Goal: Information Seeking & Learning: Learn about a topic

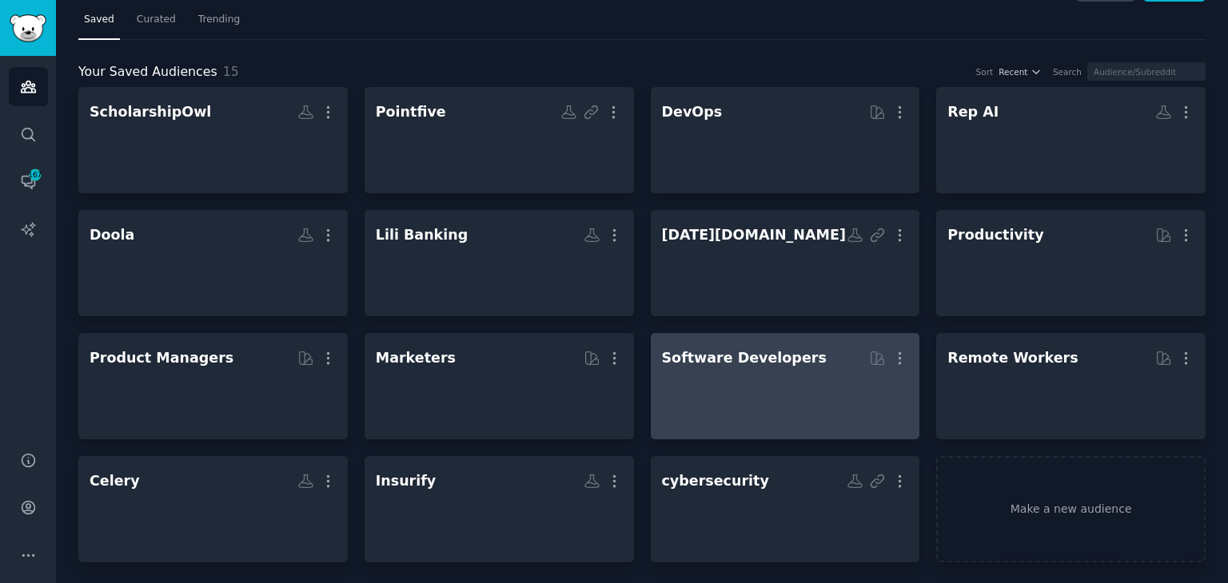
scroll to position [40, 0]
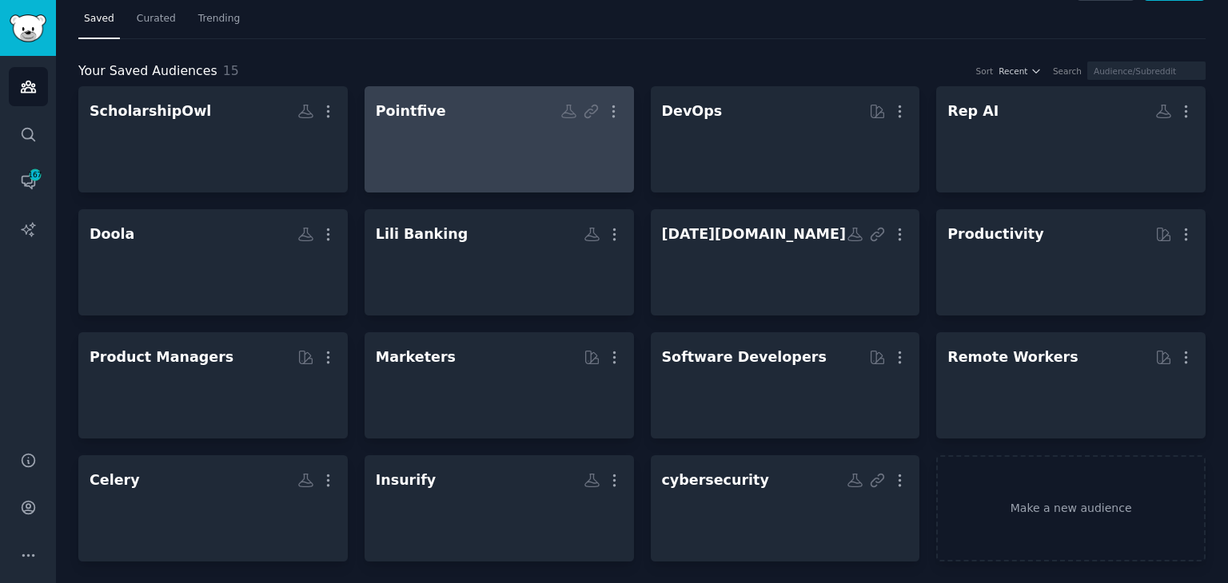
click at [522, 141] on div at bounding box center [499, 153] width 247 height 56
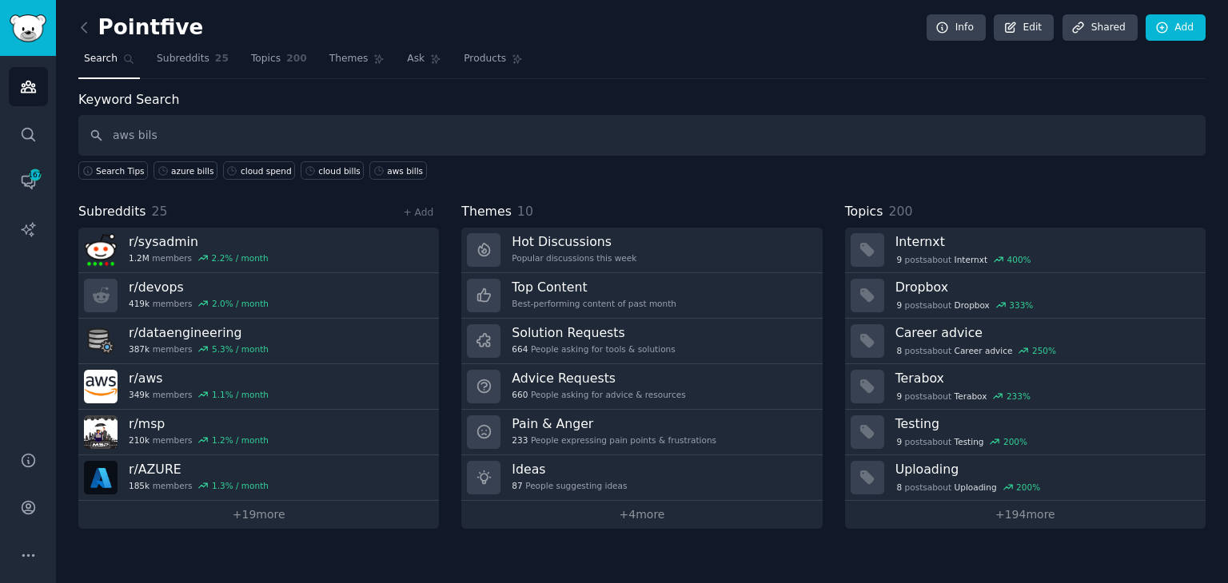
type input "aws bils"
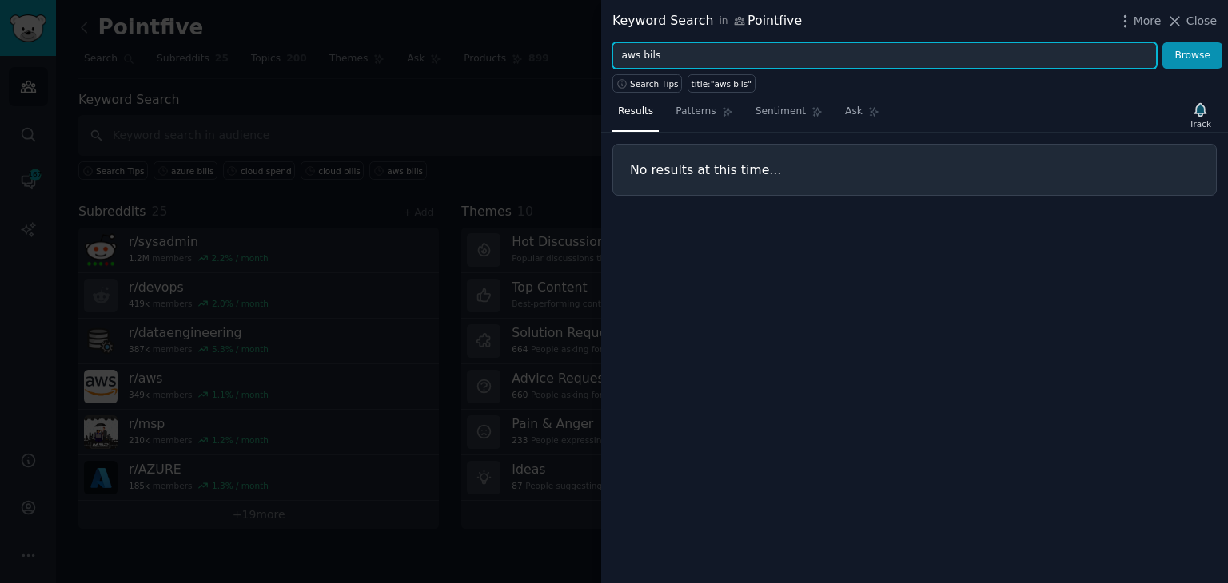
click at [643, 62] on input "aws bils" at bounding box center [884, 55] width 544 height 27
click at [656, 58] on input "aws bils" at bounding box center [884, 55] width 544 height 27
type input "aws bills"
click at [1162, 42] on button "Browse" at bounding box center [1192, 55] width 60 height 27
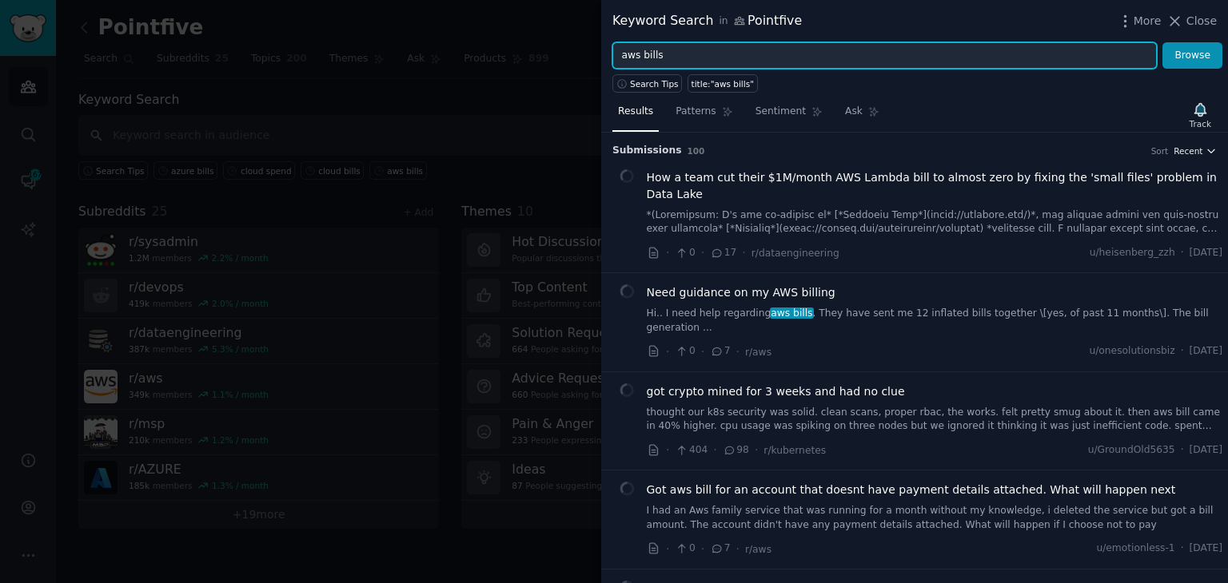
click at [1192, 151] on span "Recent" at bounding box center [1187, 150] width 29 height 11
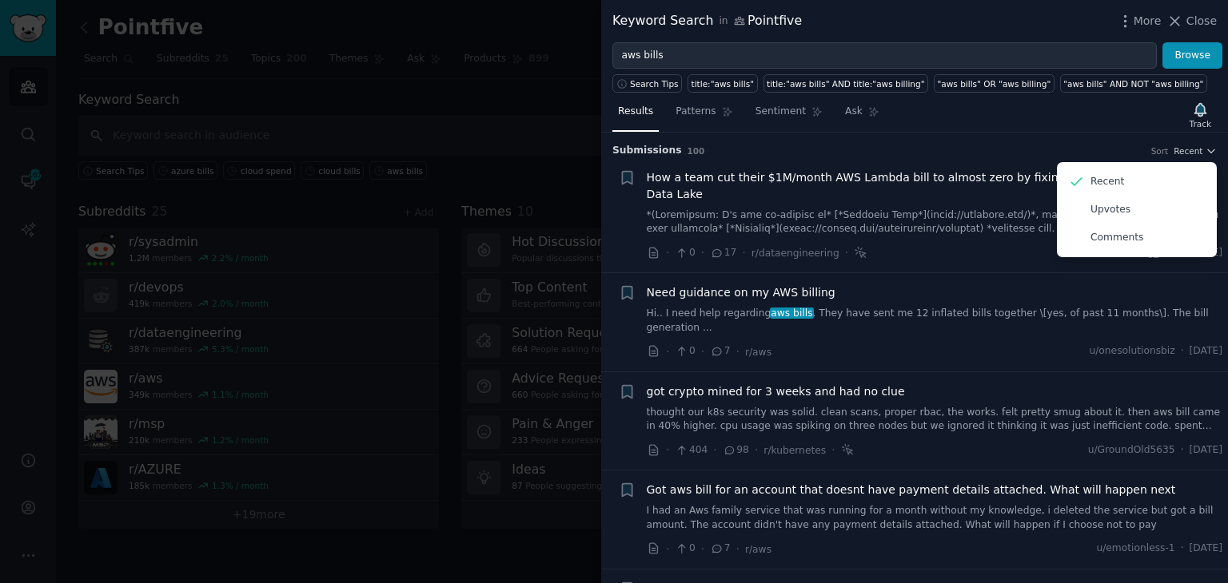
click at [978, 110] on div "Results Patterns Sentiment Ask Track" at bounding box center [914, 115] width 627 height 34
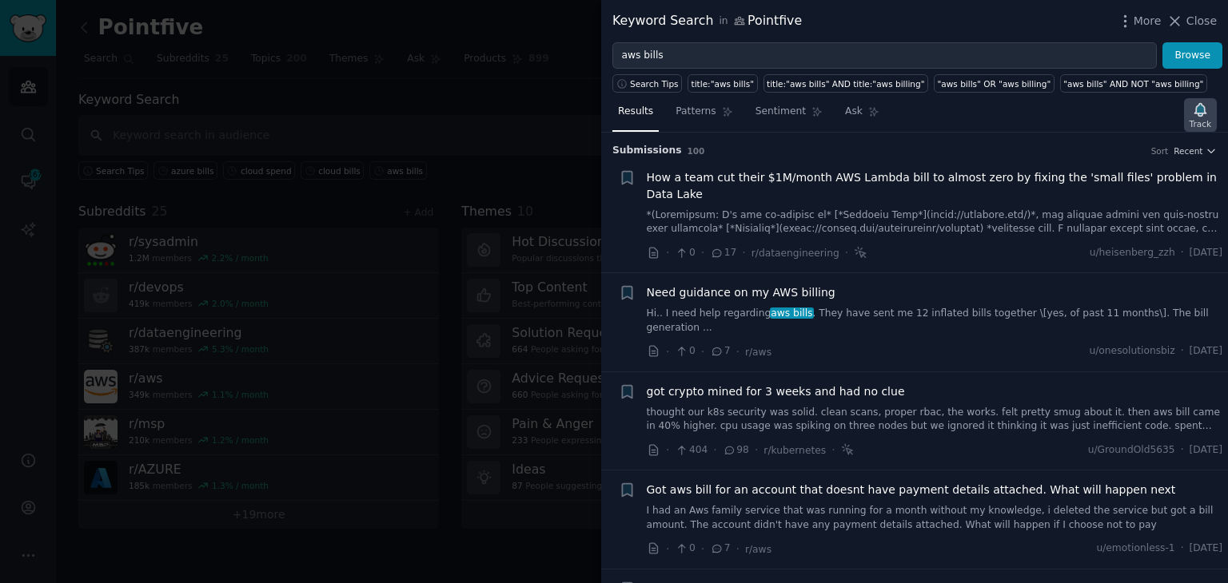
click at [1202, 118] on div "Track" at bounding box center [1200, 123] width 22 height 11
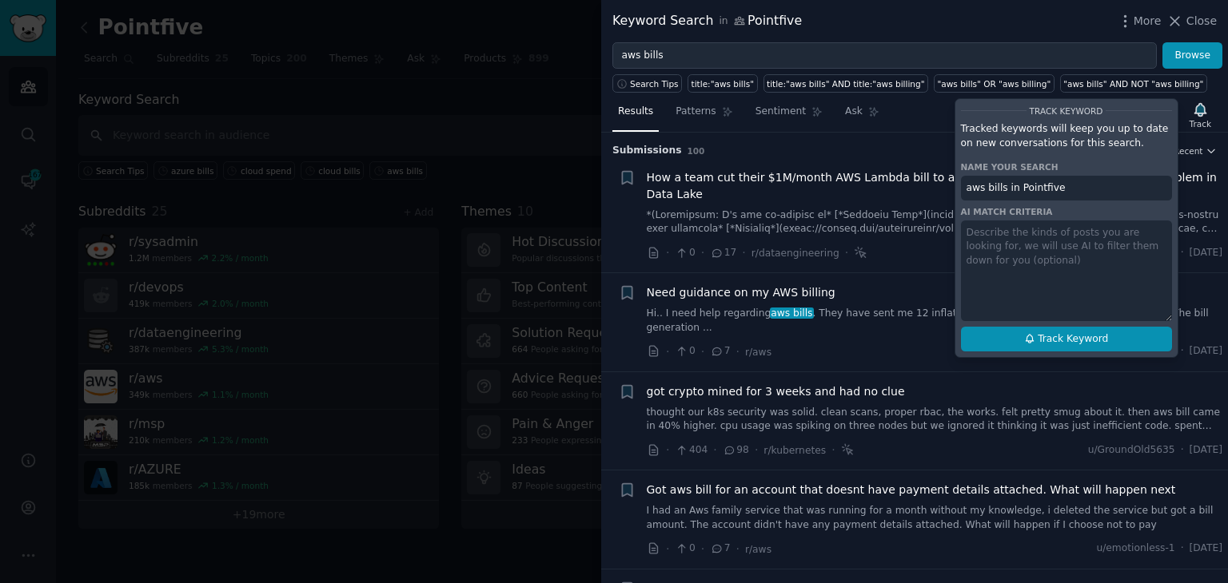
click at [1040, 344] on button "Track Keyword" at bounding box center [1066, 340] width 211 height 26
type input "aws bills in Pointfive"
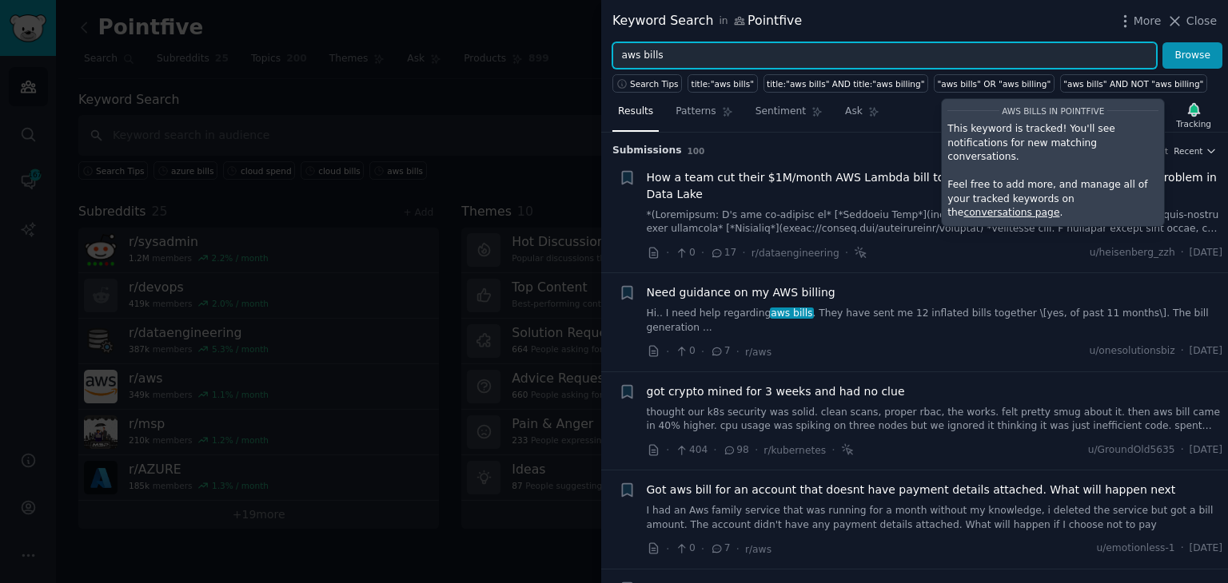
click at [695, 55] on input "aws bills" at bounding box center [884, 55] width 544 height 27
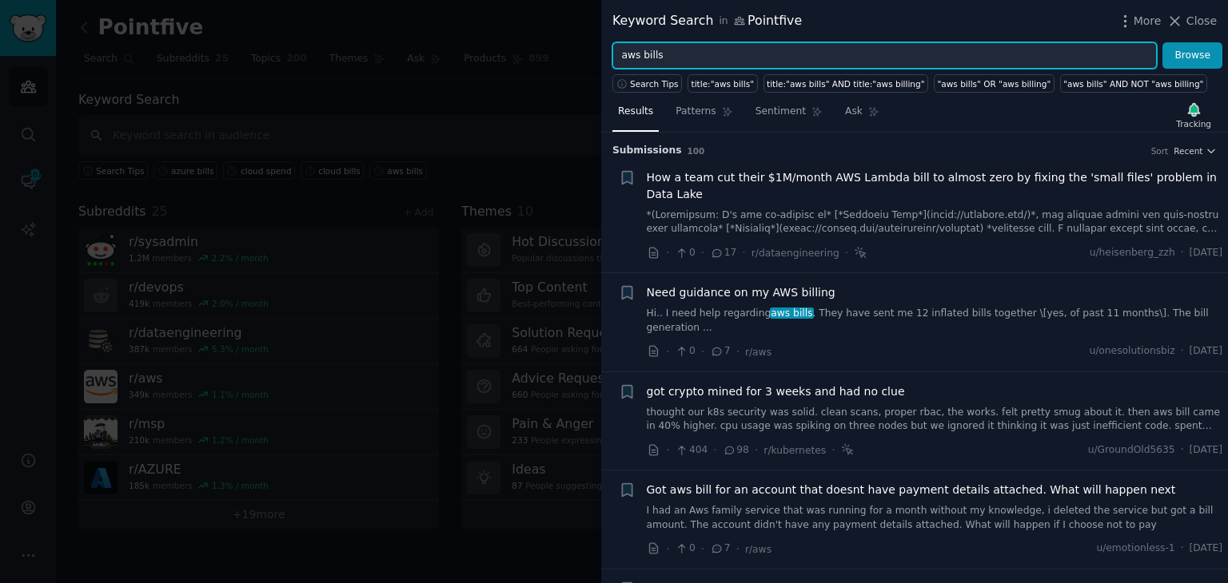
type input "z"
click at [1162, 42] on button "Browse" at bounding box center [1192, 55] width 60 height 27
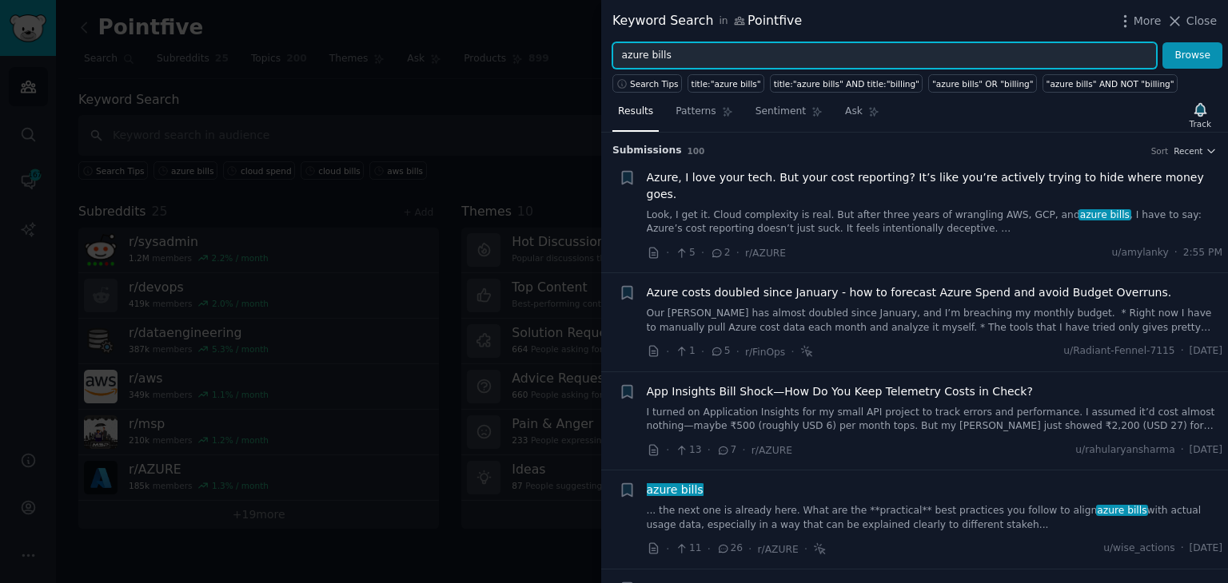
click at [654, 61] on input "azure bills" at bounding box center [884, 55] width 544 height 27
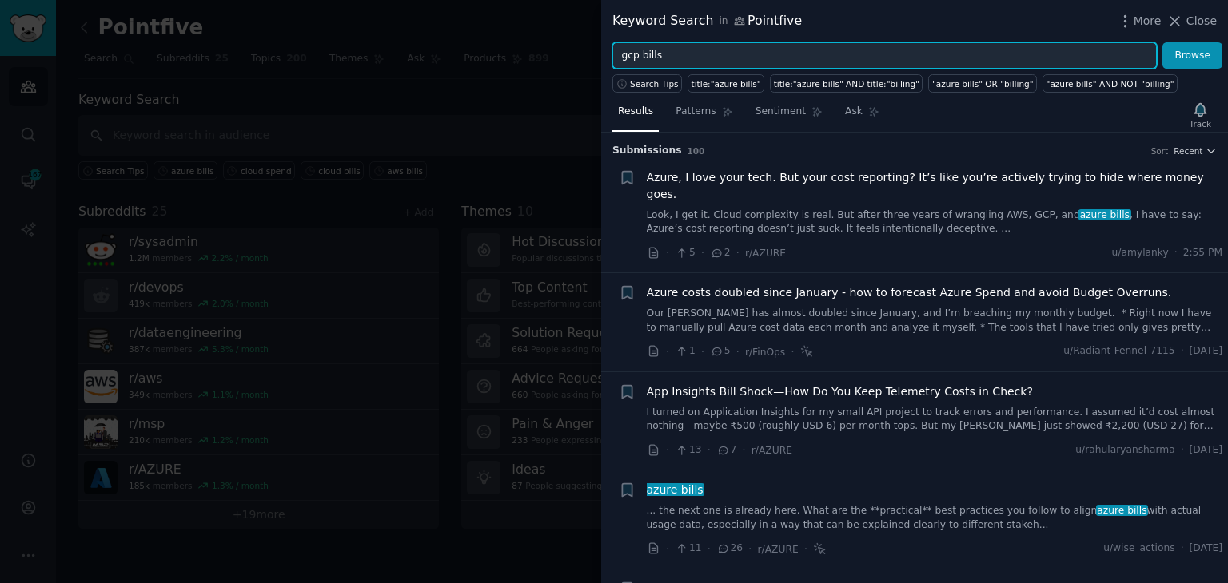
click at [1162, 42] on button "Browse" at bounding box center [1192, 55] width 60 height 27
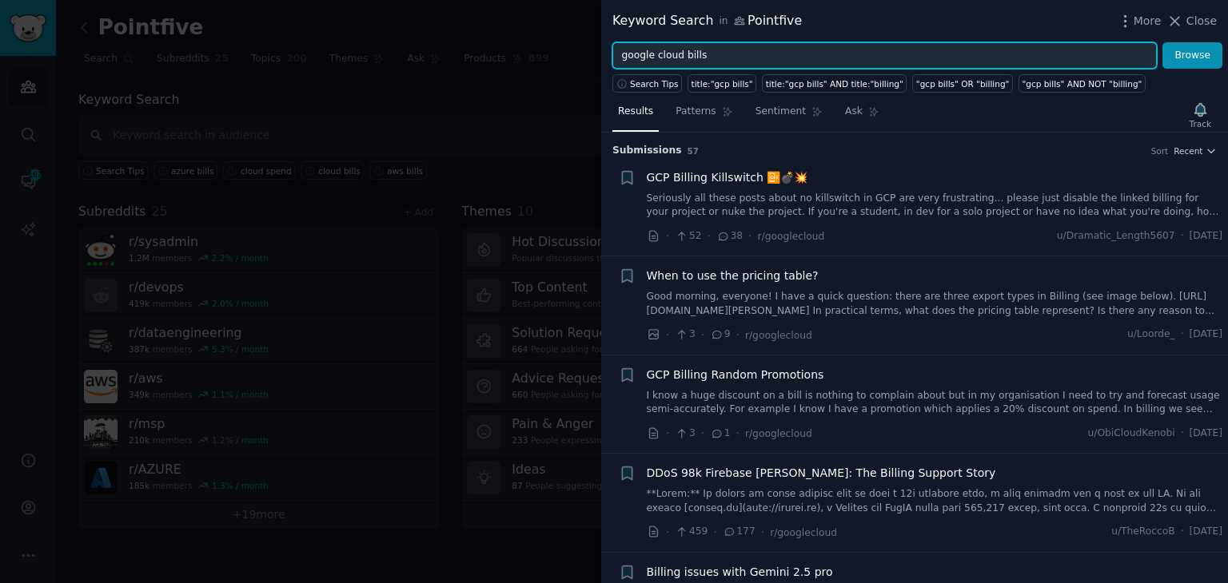
click at [1162, 42] on button "Browse" at bounding box center [1192, 55] width 60 height 27
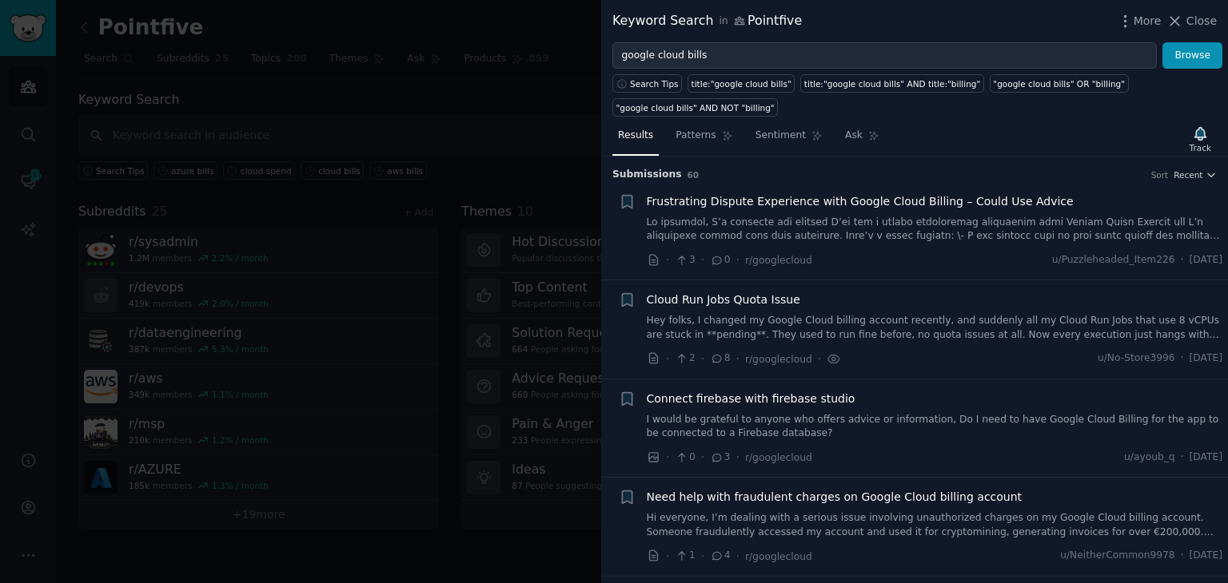
click at [741, 216] on link at bounding box center [935, 230] width 576 height 28
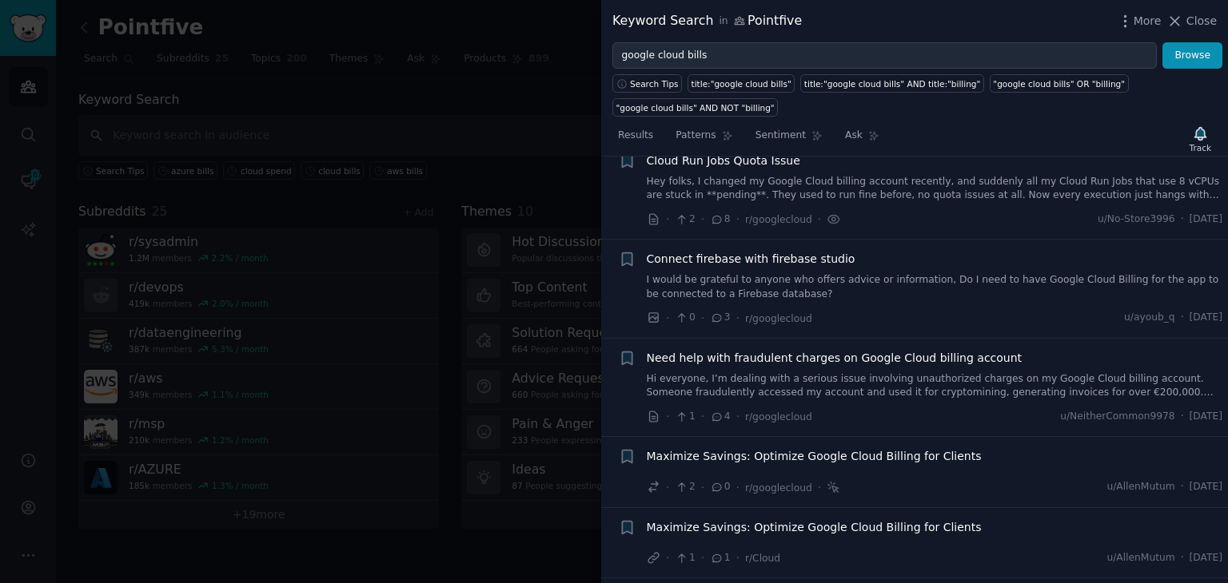
scroll to position [744, 0]
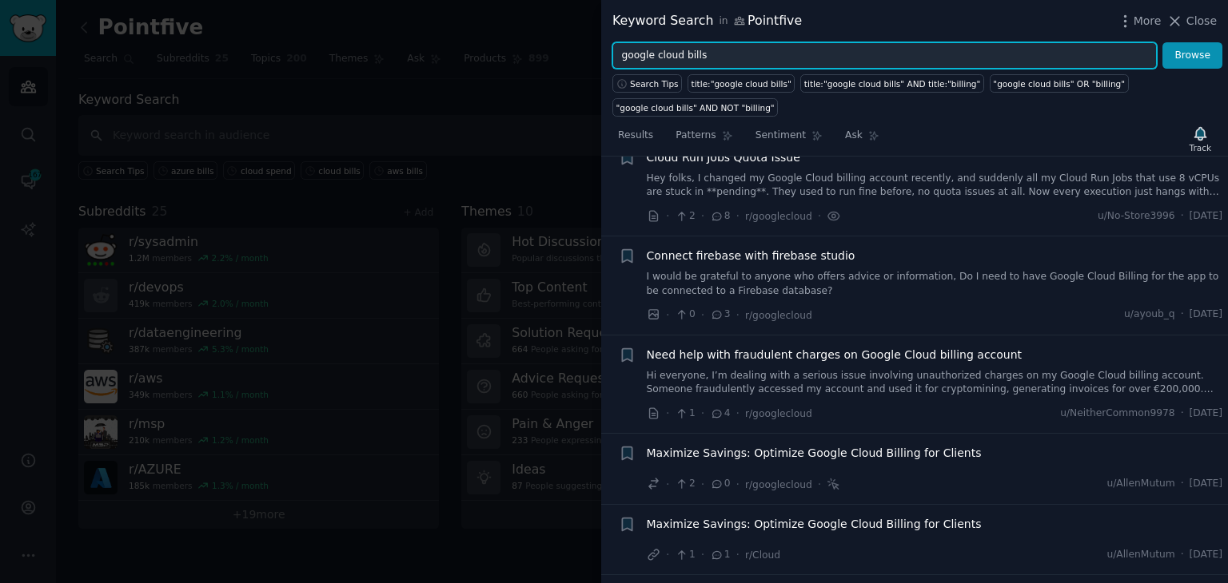
click at [674, 54] on input "google cloud bills" at bounding box center [884, 55] width 544 height 27
click at [1162, 42] on button "Browse" at bounding box center [1192, 55] width 60 height 27
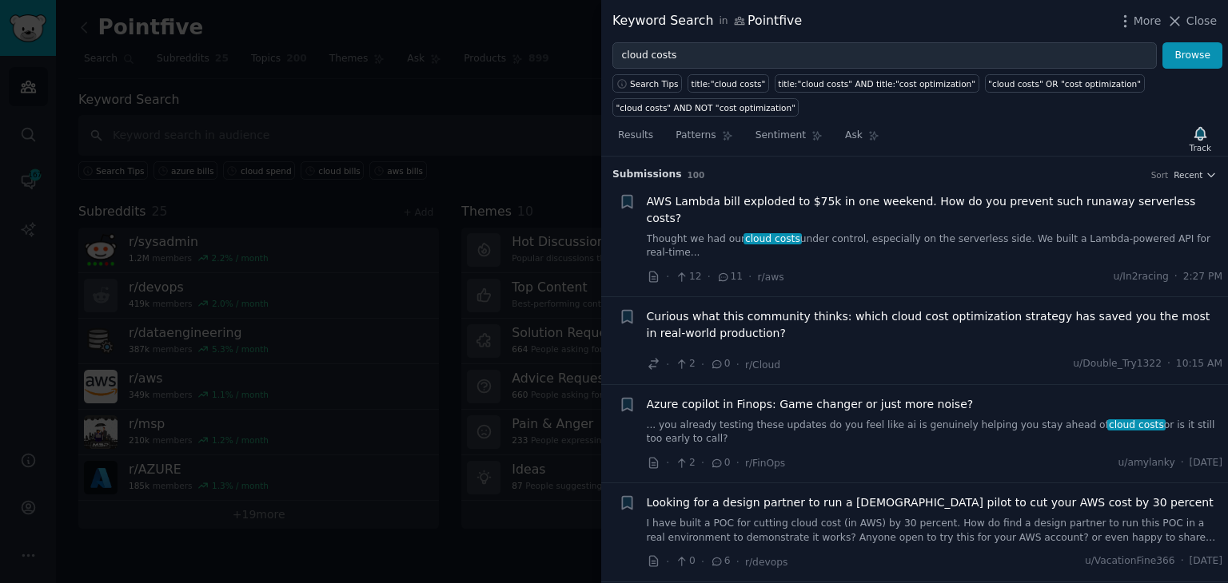
click at [808, 308] on span "Curious what this community thinks: which cloud cost optimization strategy has …" at bounding box center [935, 325] width 576 height 34
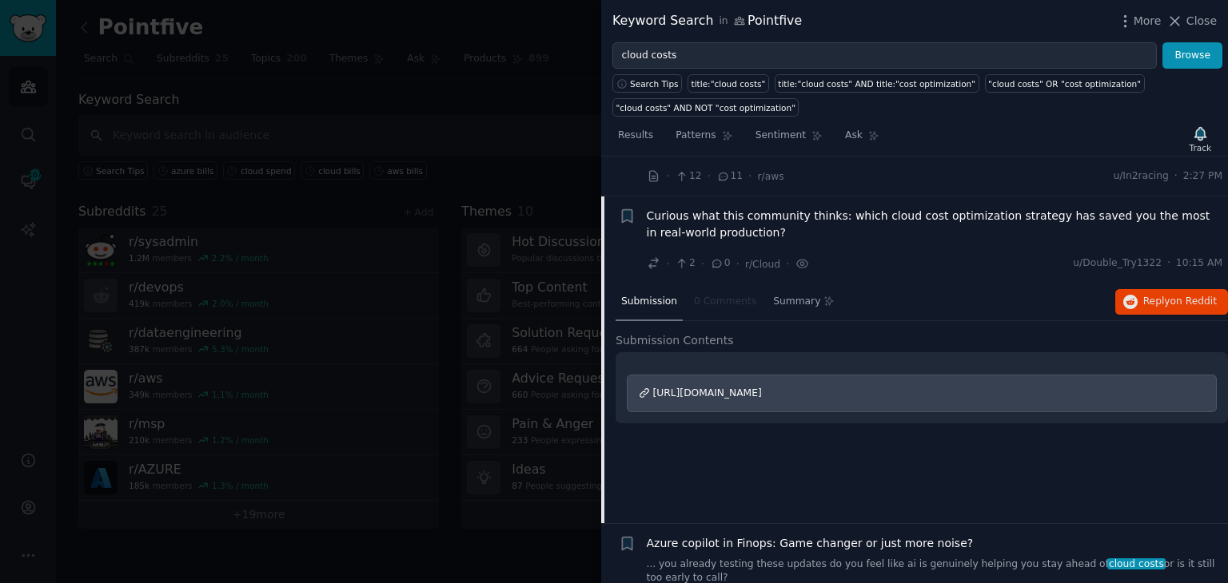
scroll to position [109, 0]
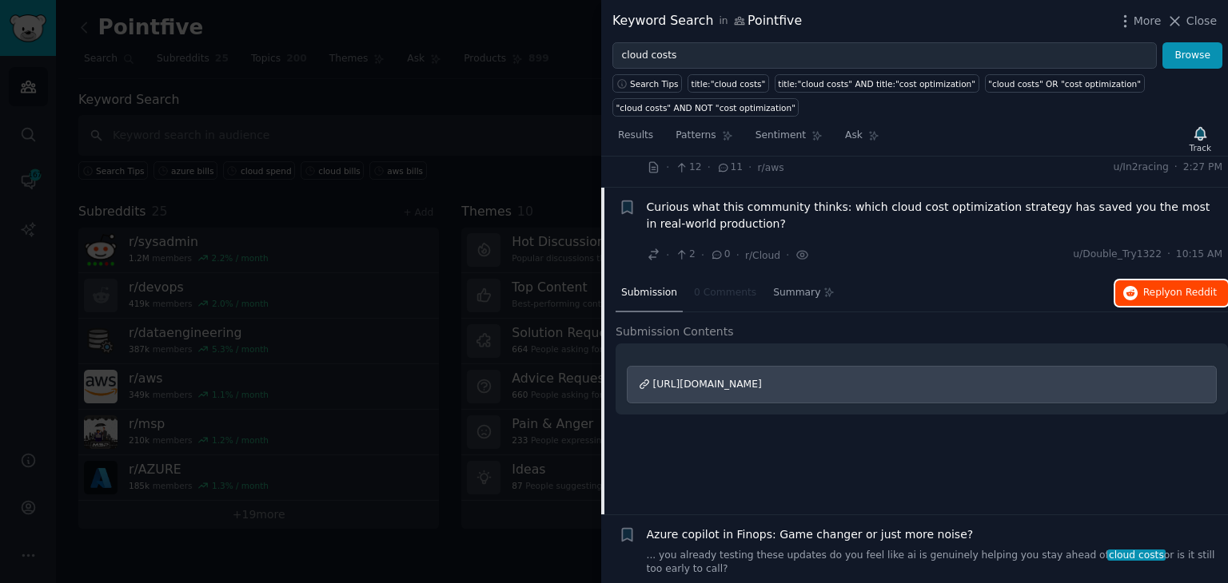
click at [1170, 287] on span "on Reddit" at bounding box center [1193, 292] width 46 height 11
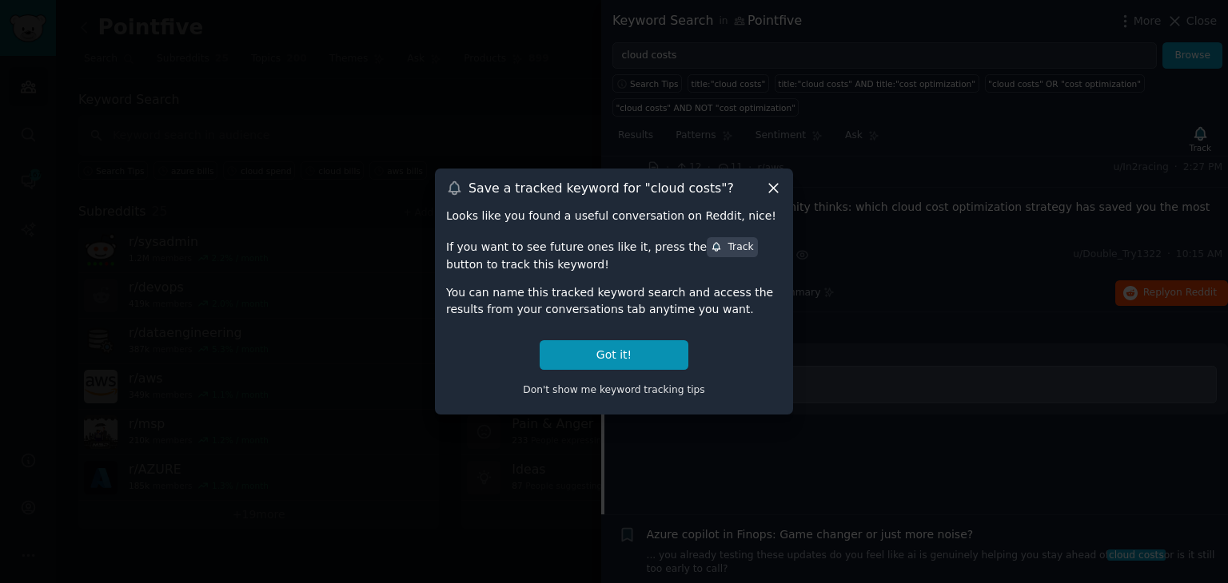
click at [774, 182] on icon at bounding box center [773, 188] width 17 height 17
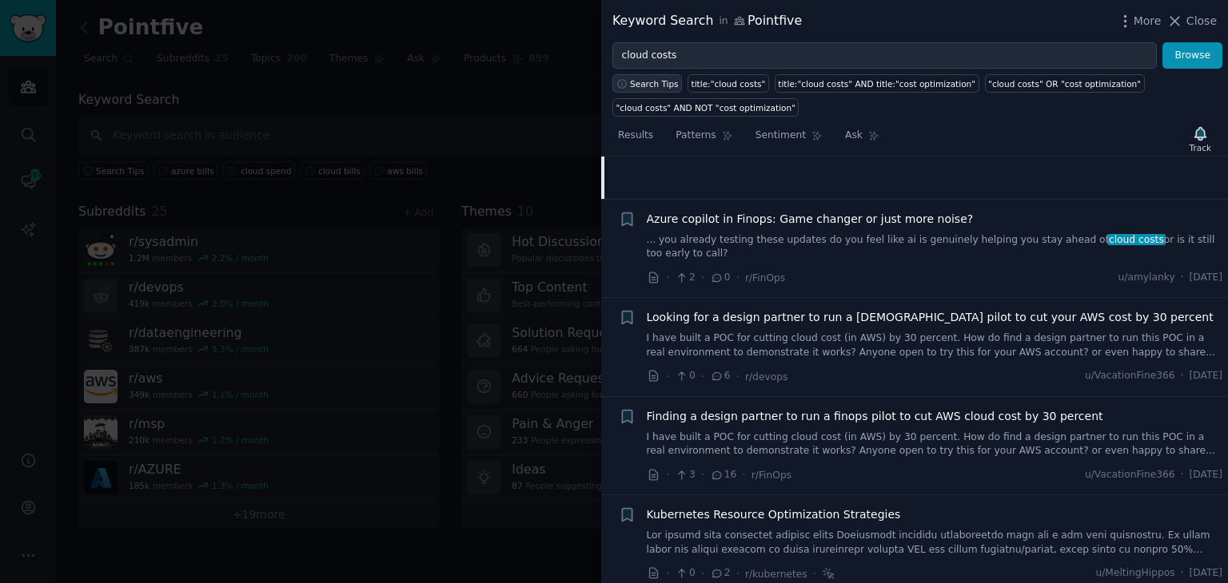
scroll to position [269, 0]
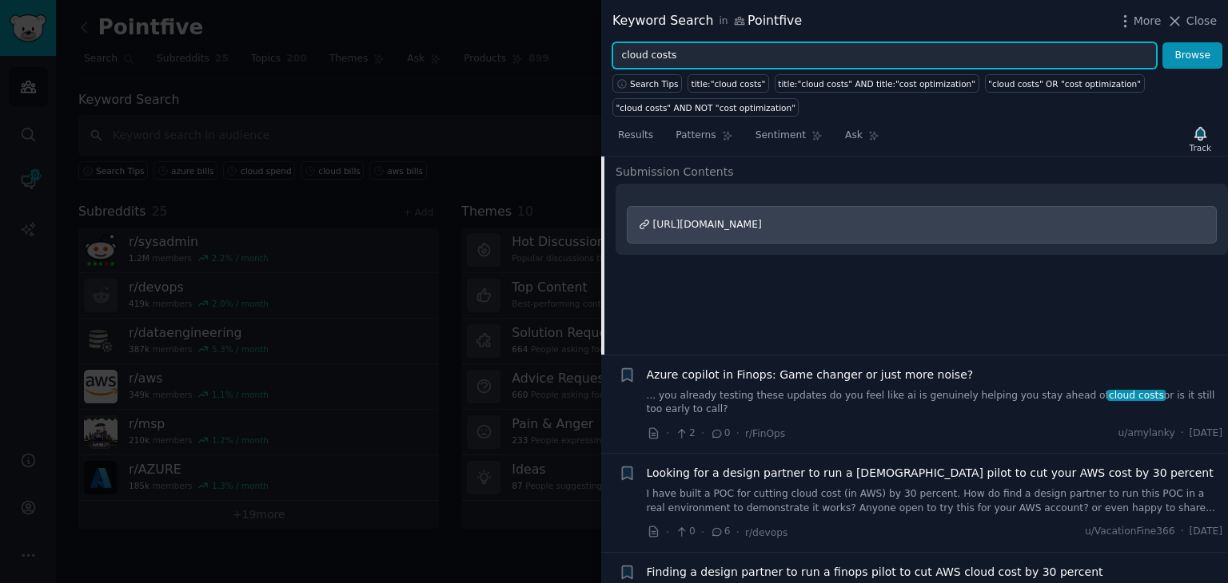
click at [655, 59] on input "cloud costs" at bounding box center [884, 55] width 544 height 27
click at [1162, 42] on button "Browse" at bounding box center [1192, 55] width 60 height 27
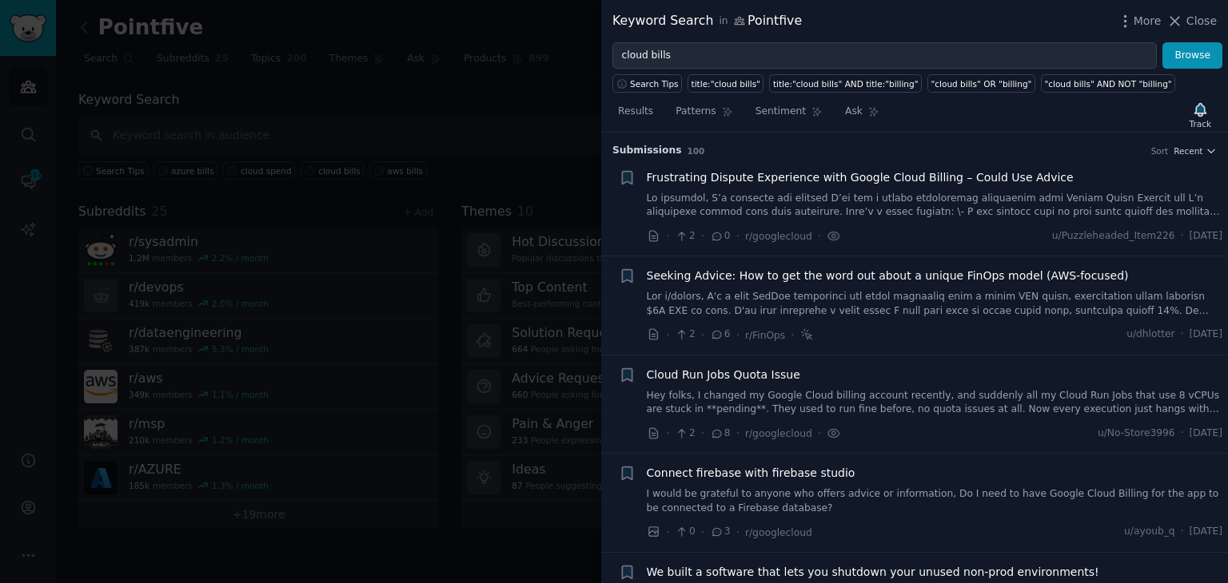
click at [909, 292] on link at bounding box center [935, 304] width 576 height 28
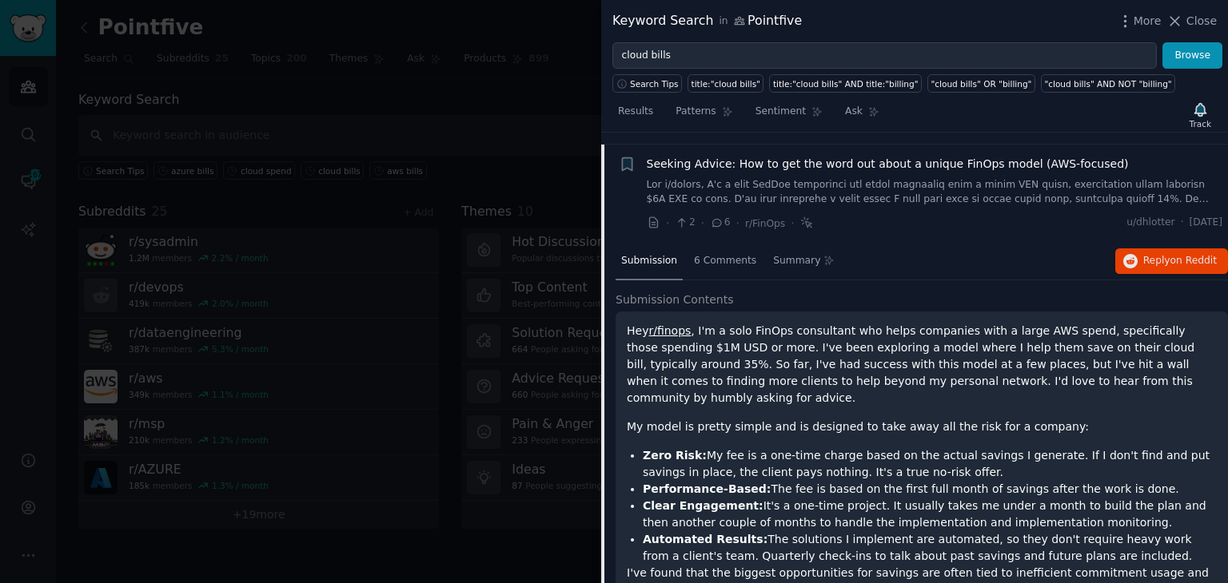
scroll to position [124, 0]
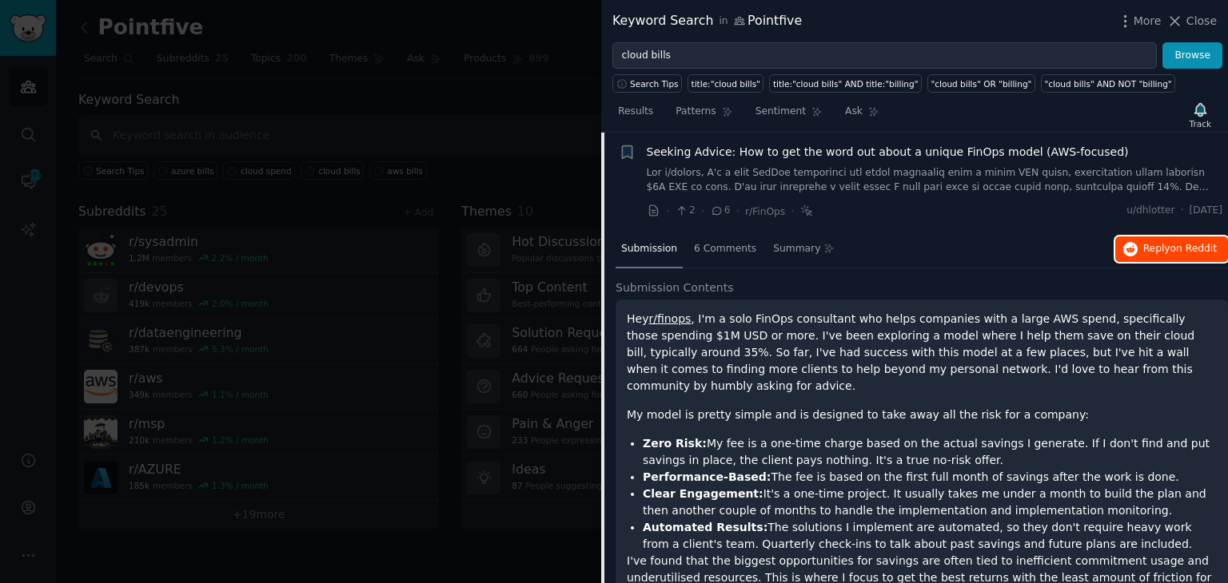
click at [1143, 253] on span "Reply on Reddit" at bounding box center [1180, 249] width 74 height 14
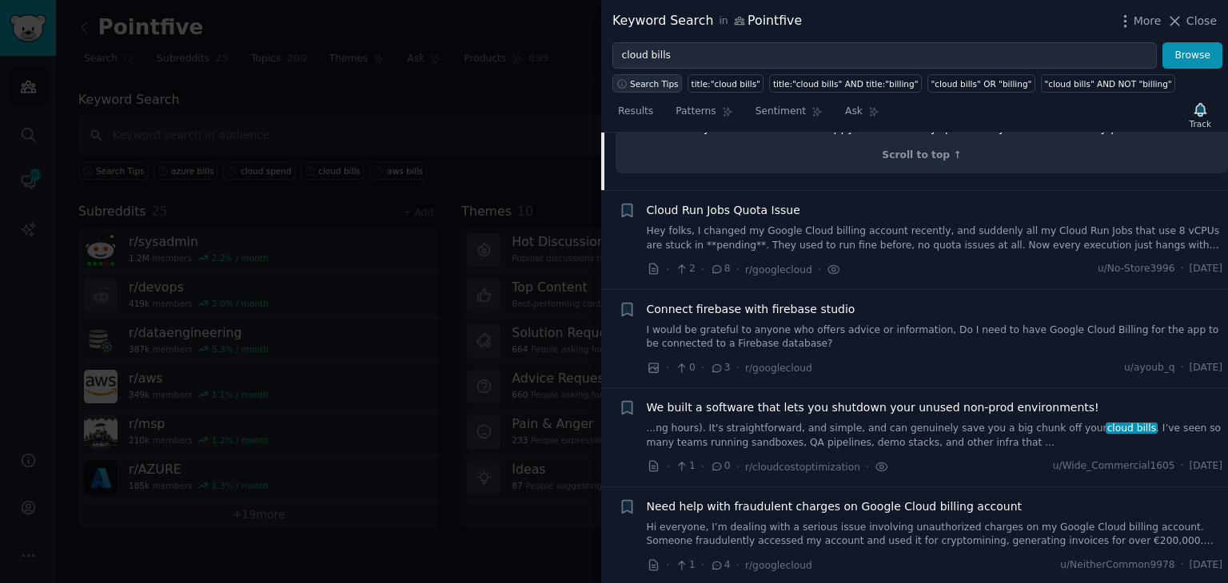
scroll to position [763, 0]
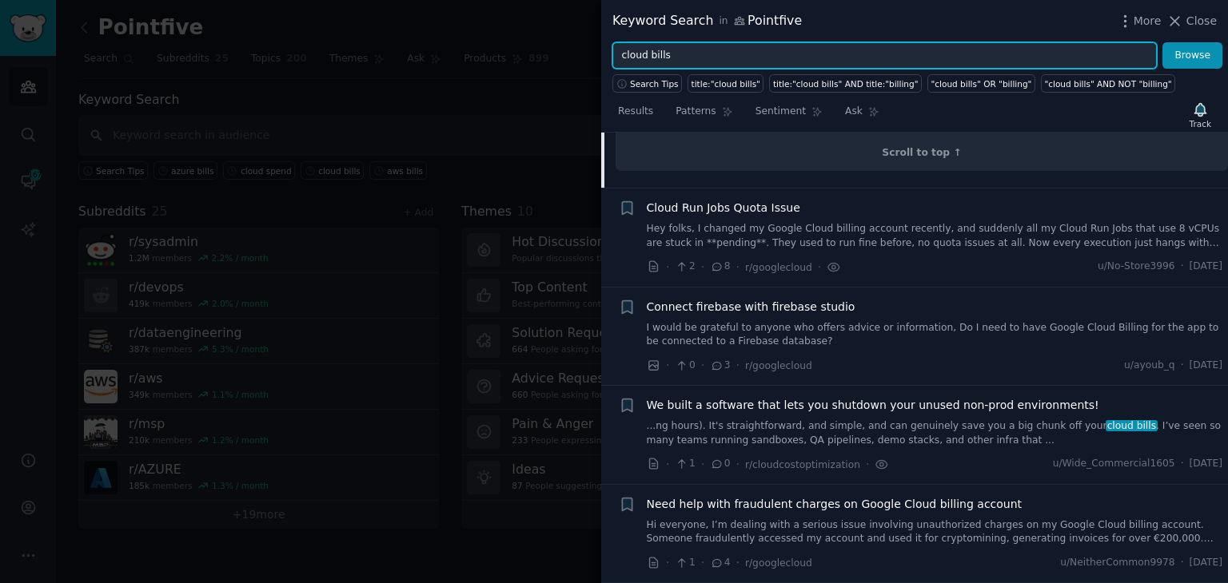
click at [662, 50] on input "cloud bills" at bounding box center [884, 55] width 544 height 27
type input "devops cost"
click at [1162, 42] on button "Browse" at bounding box center [1192, 55] width 60 height 27
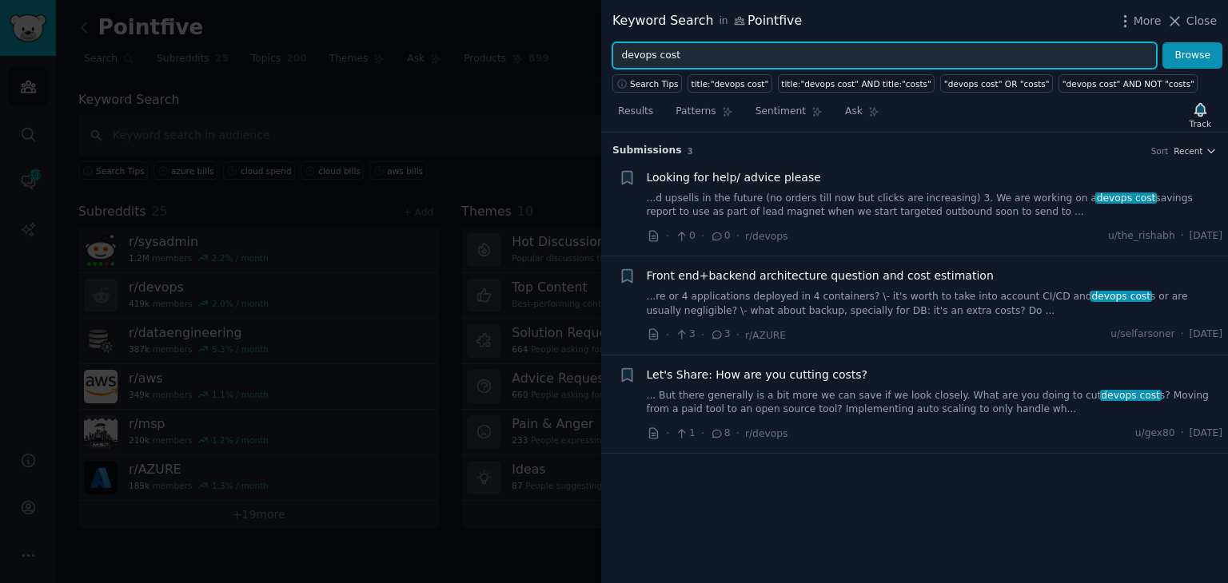
click at [650, 54] on input "devops cost" at bounding box center [884, 55] width 544 height 27
click at [1155, 18] on span "More" at bounding box center [1147, 21] width 28 height 17
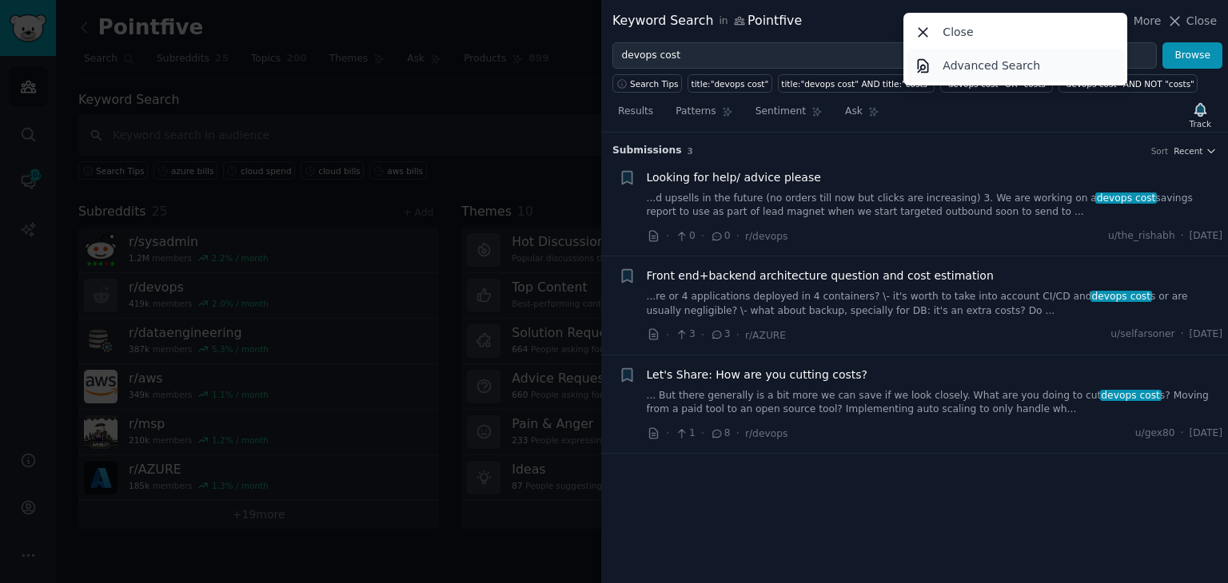
click at [973, 70] on p "Advanced Search" at bounding box center [990, 66] width 97 height 17
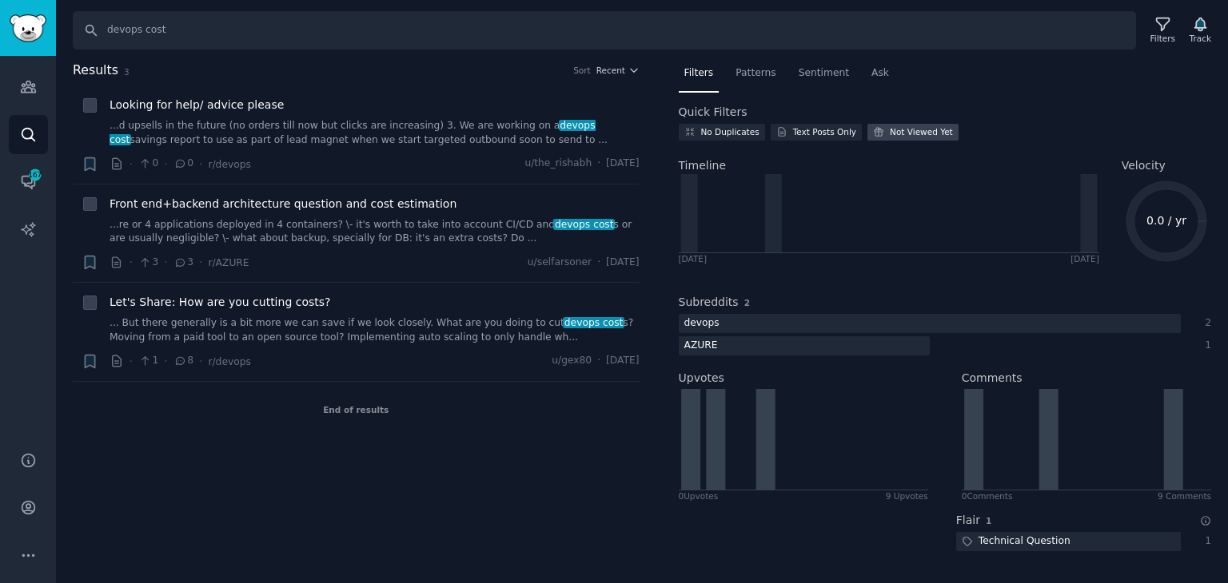
click at [892, 133] on div "Not Viewed Yet" at bounding box center [920, 131] width 63 height 11
click at [132, 38] on input "devops cost" at bounding box center [604, 30] width 1063 height 38
click at [130, 39] on input "devops cost" at bounding box center [604, 30] width 1063 height 38
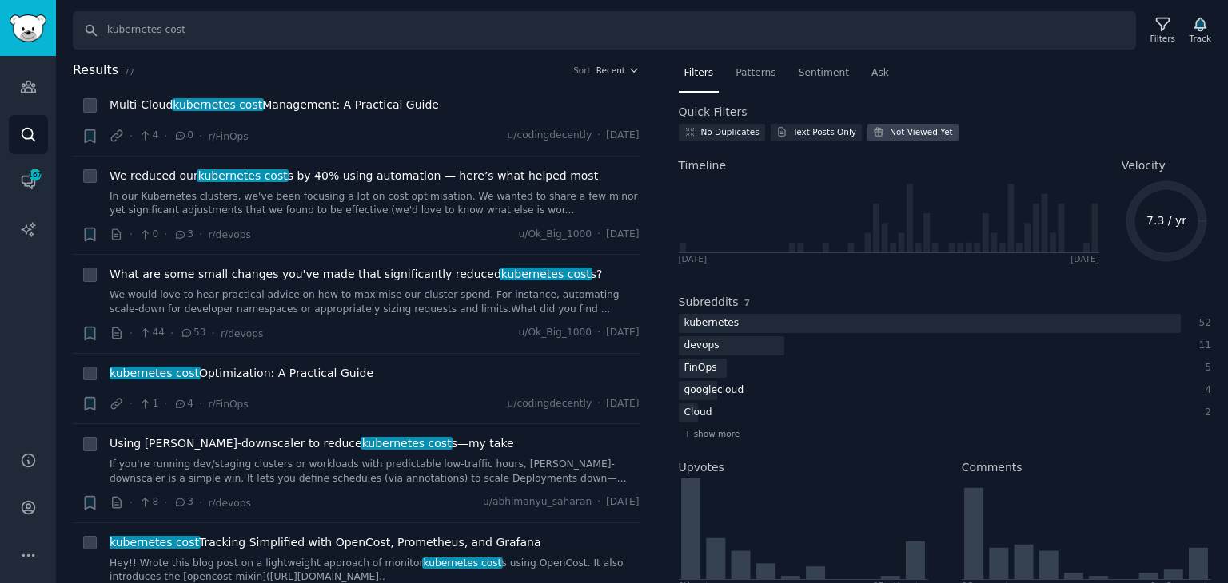
click at [899, 133] on div "Not Viewed Yet" at bounding box center [920, 131] width 63 height 11
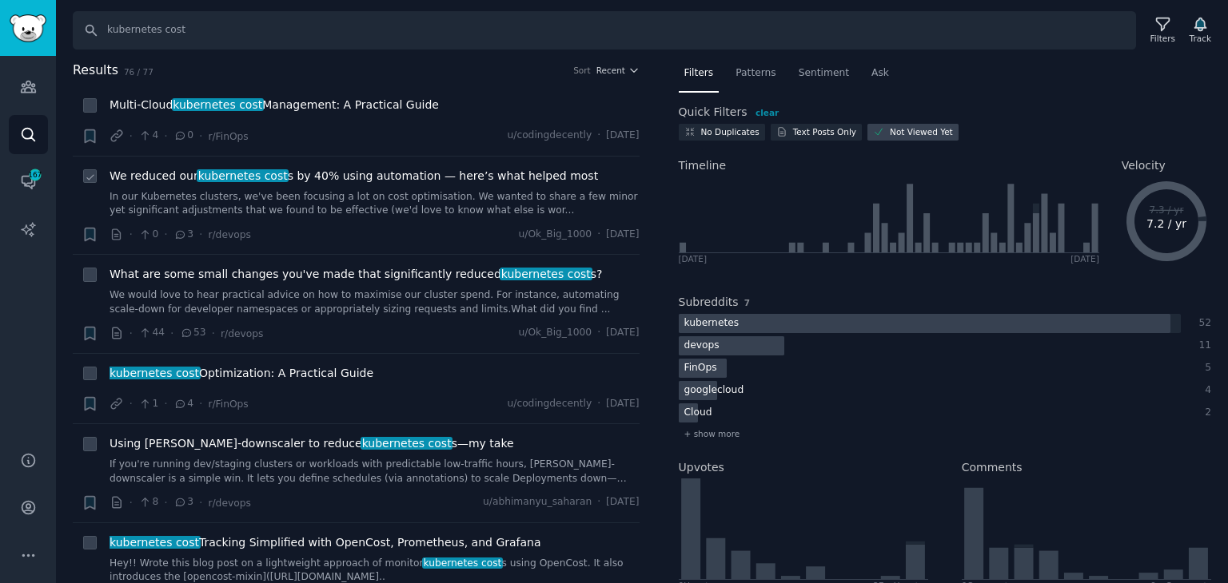
drag, startPoint x: 313, startPoint y: 225, endPoint x: 283, endPoint y: 202, distance: 38.2
click at [283, 202] on link "In our Kubernetes clusters, we've been focusing a lot on cost optimisation. We …" at bounding box center [374, 204] width 530 height 28
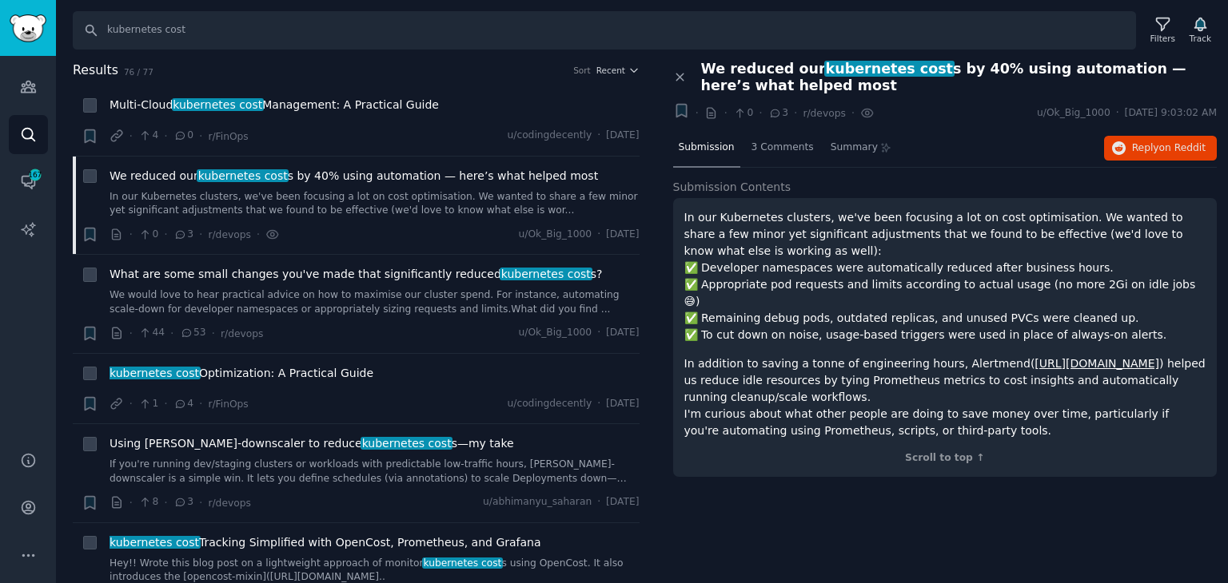
click at [684, 67] on div "Close panel" at bounding box center [681, 78] width 17 height 34
click at [682, 76] on icon at bounding box center [680, 77] width 14 height 14
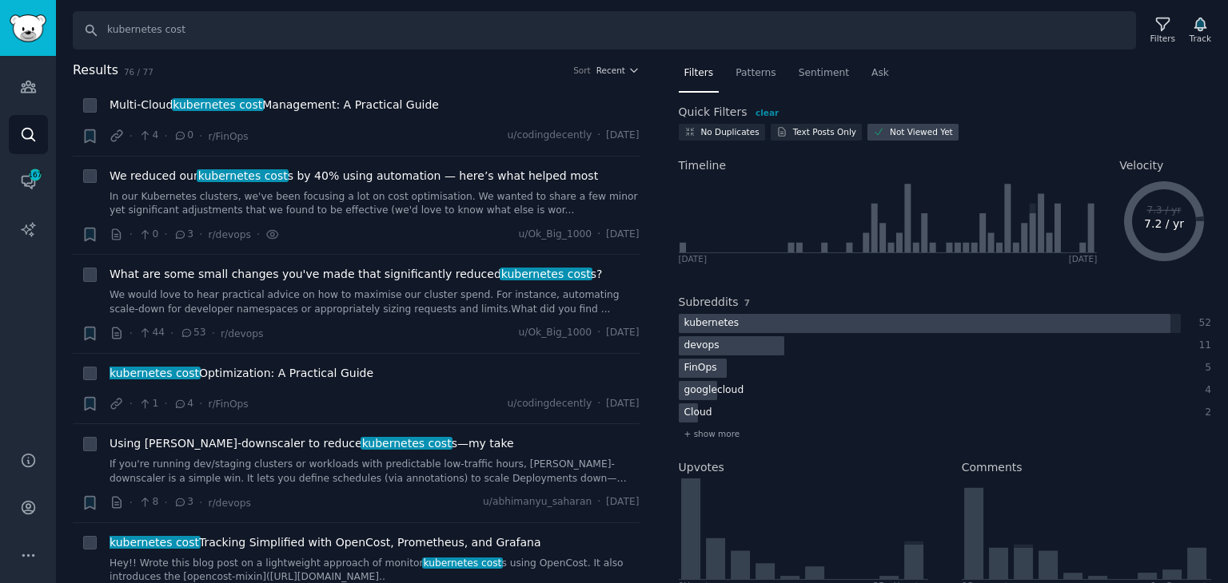
click at [1166, 183] on icon at bounding box center [1164, 221] width 80 height 80
click at [753, 82] on div "Patterns" at bounding box center [755, 77] width 51 height 33
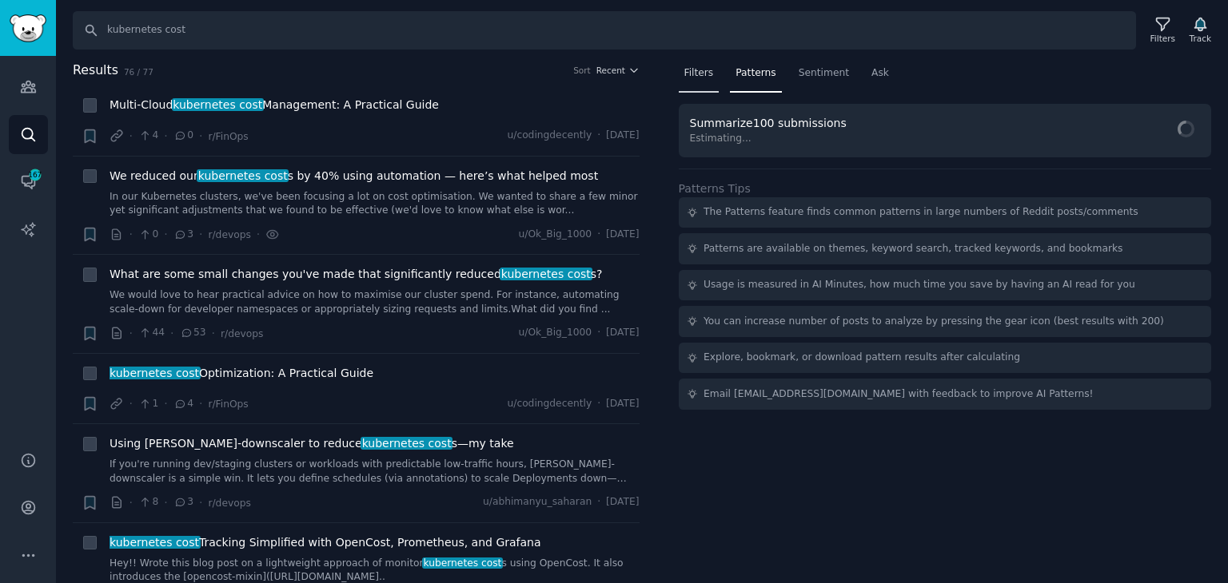
click at [700, 78] on span "Filters" at bounding box center [699, 73] width 30 height 14
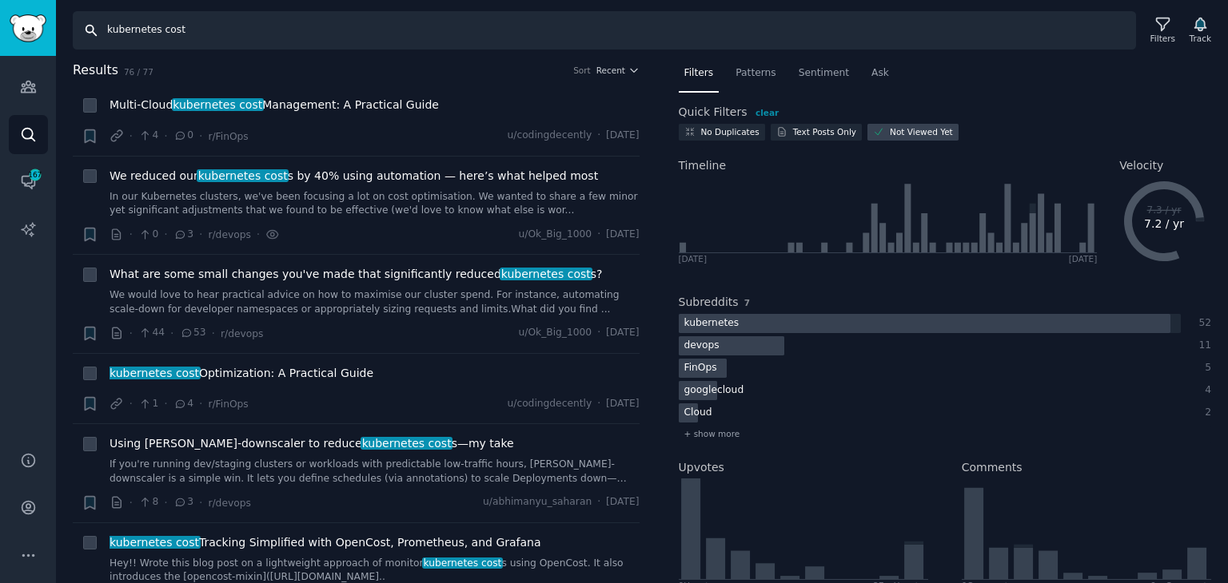
click at [153, 29] on input "kubernetes cost" at bounding box center [604, 30] width 1063 height 38
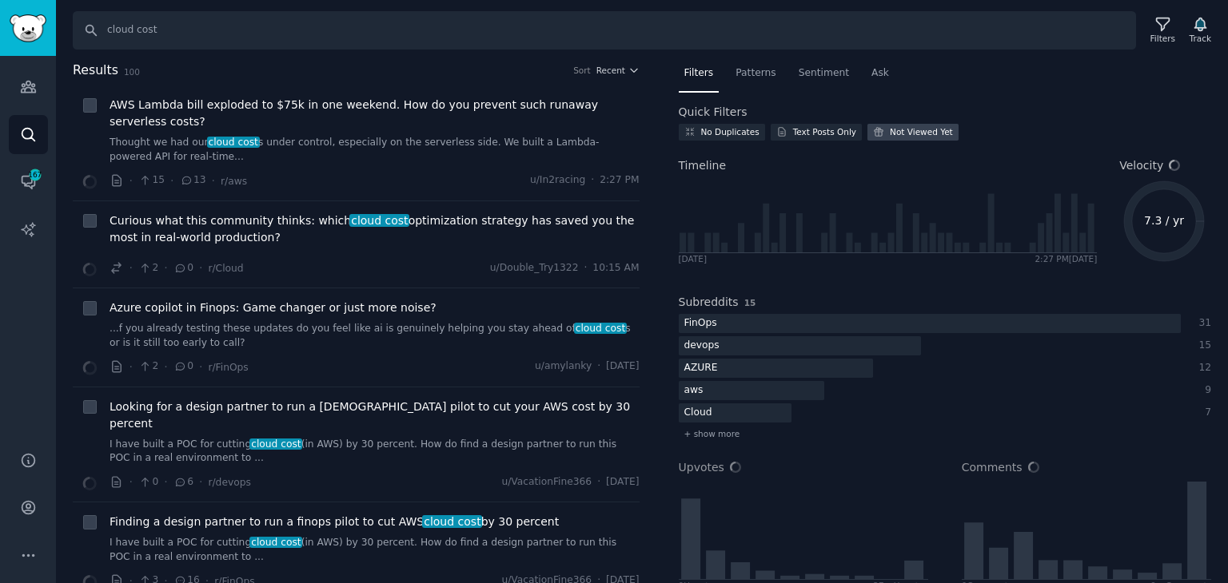
click at [894, 131] on div "Not Viewed Yet" at bounding box center [920, 131] width 63 height 11
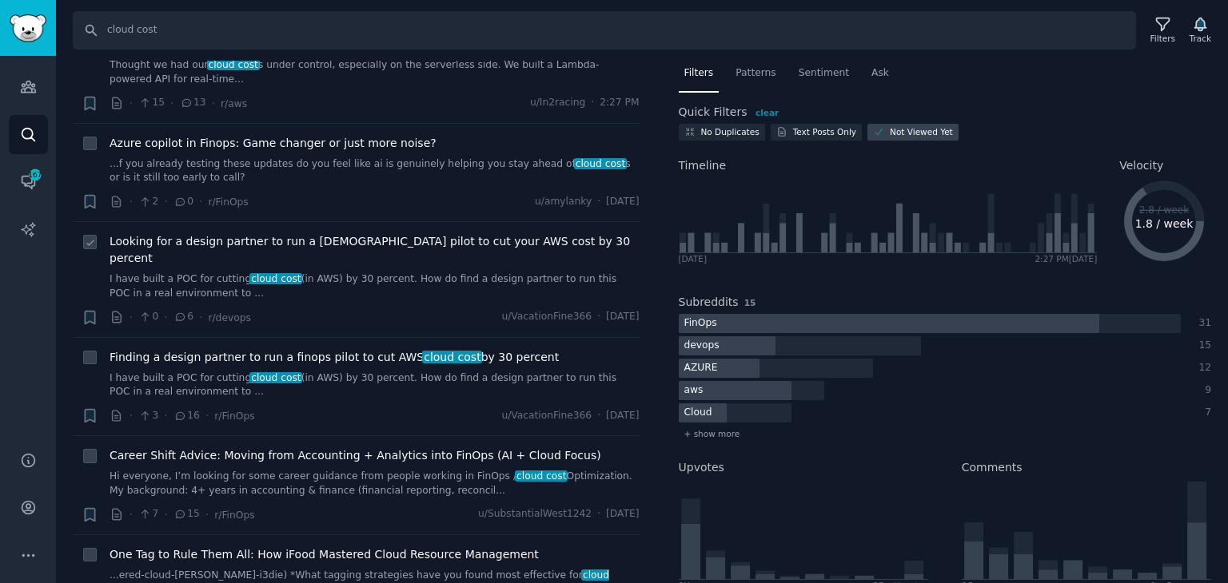
scroll to position [80, 0]
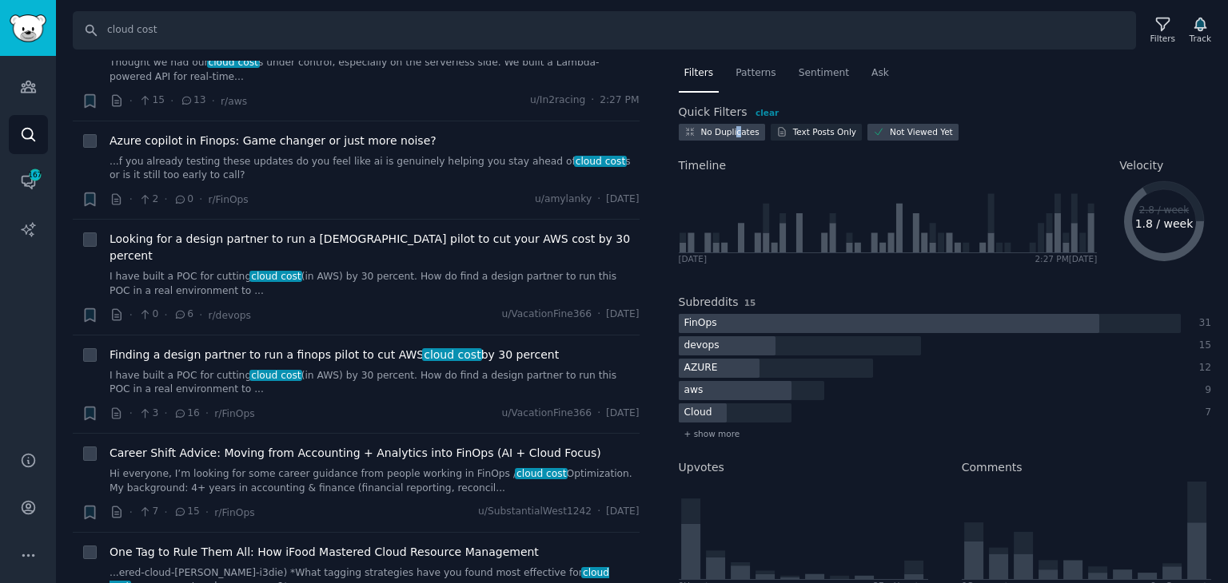
click at [736, 132] on div "No Duplicates" at bounding box center [730, 131] width 58 height 11
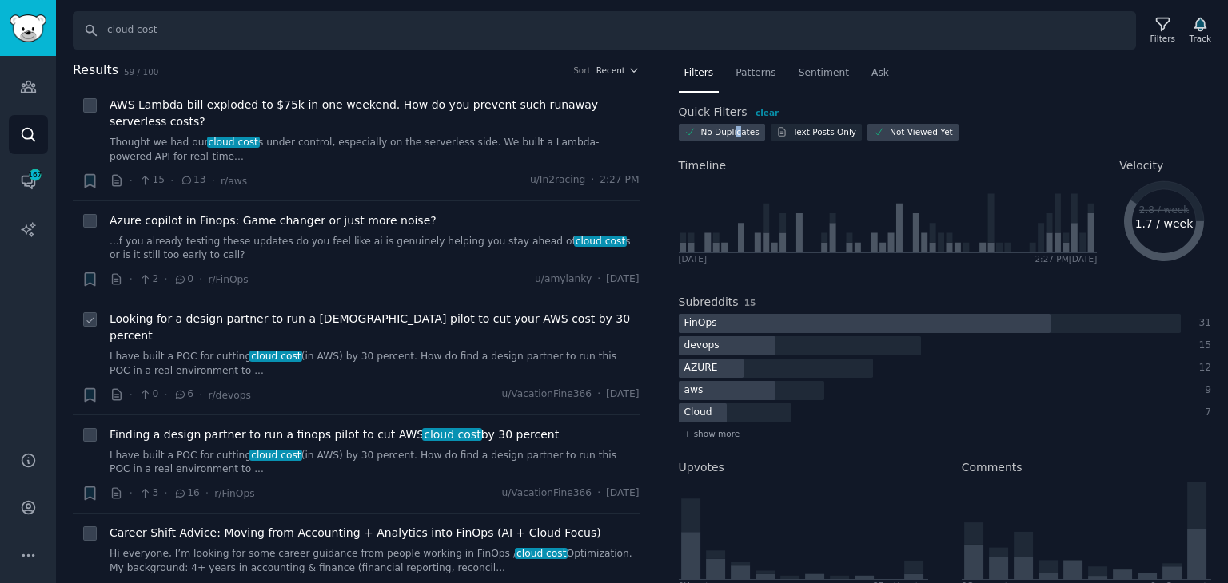
click at [387, 350] on link "I have built a POC for cutting cloud cost (in AWS) by 30 percent. How do find a…" at bounding box center [374, 364] width 530 height 28
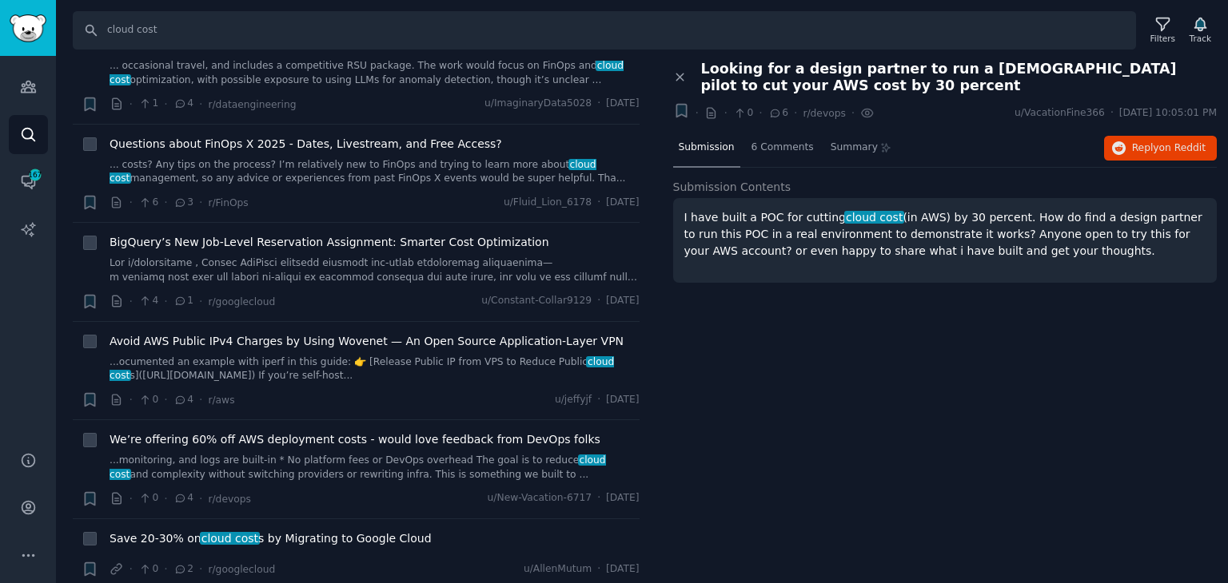
scroll to position [1199, 0]
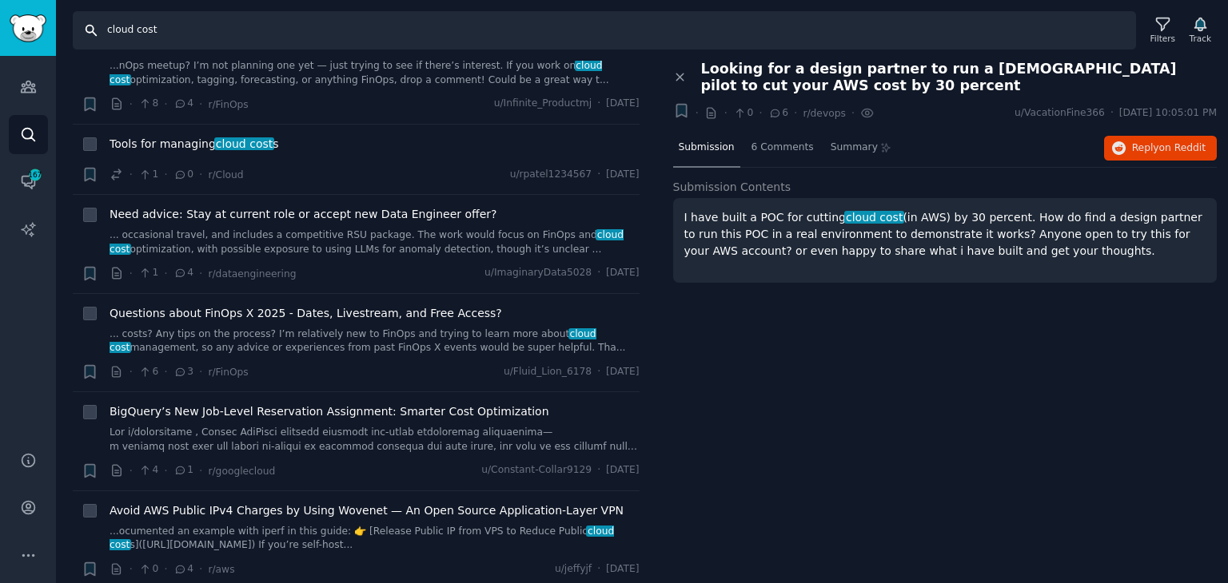
click at [121, 30] on input "cloud cost" at bounding box center [604, 30] width 1063 height 38
click at [120, 32] on input "cloud cost" at bounding box center [604, 30] width 1063 height 38
type input "cloud cost optimization"
